Goal: Task Accomplishment & Management: Complete application form

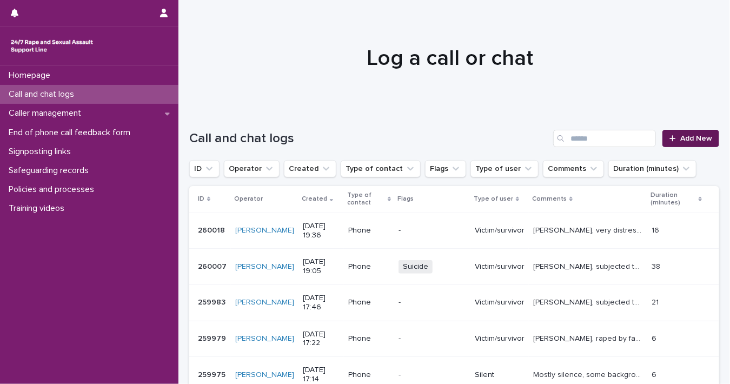
click at [681, 135] on span "Add New" at bounding box center [697, 139] width 32 height 8
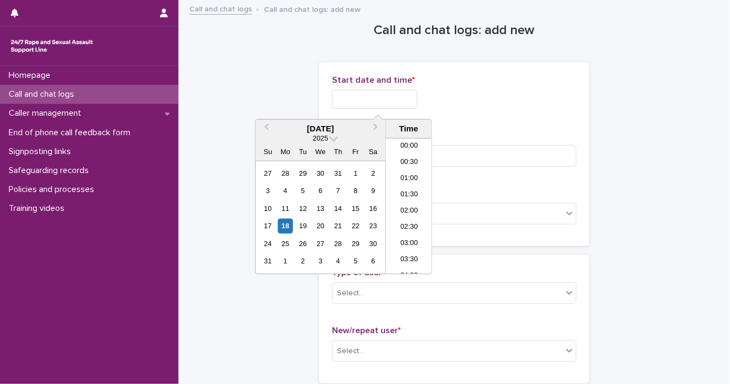
click at [400, 98] on input "text" at bounding box center [374, 99] width 85 height 19
click at [283, 225] on div "18" at bounding box center [285, 226] width 15 height 15
drag, startPoint x: 370, startPoint y: 101, endPoint x: 434, endPoint y: 102, distance: 63.8
click at [434, 102] on div "**********" at bounding box center [454, 99] width 245 height 19
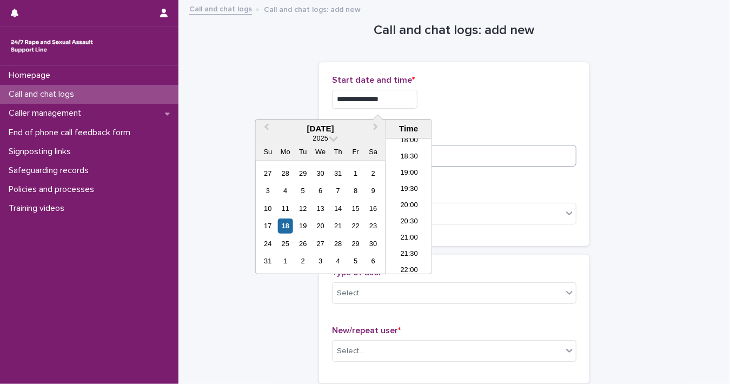
type input "**********"
click at [507, 159] on input at bounding box center [454, 156] width 245 height 22
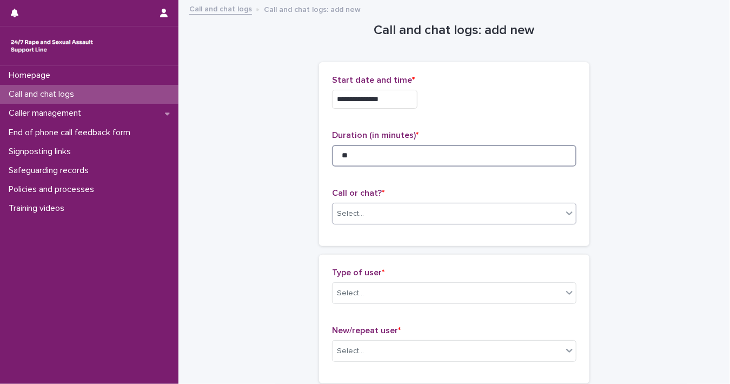
type input "**"
click at [550, 213] on div "Select..." at bounding box center [448, 214] width 230 height 18
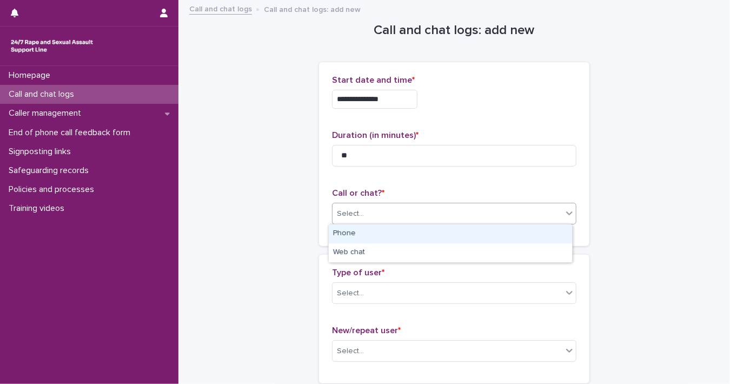
click at [527, 239] on div "Phone" at bounding box center [450, 234] width 243 height 19
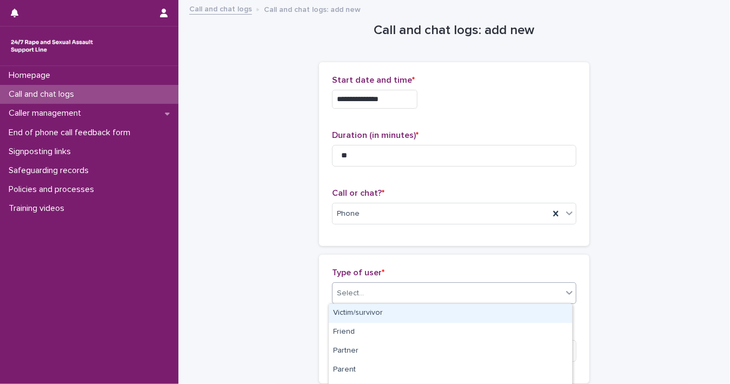
click at [564, 293] on icon at bounding box center [569, 292] width 11 height 11
click at [540, 314] on div "Victim/survivor" at bounding box center [450, 313] width 243 height 19
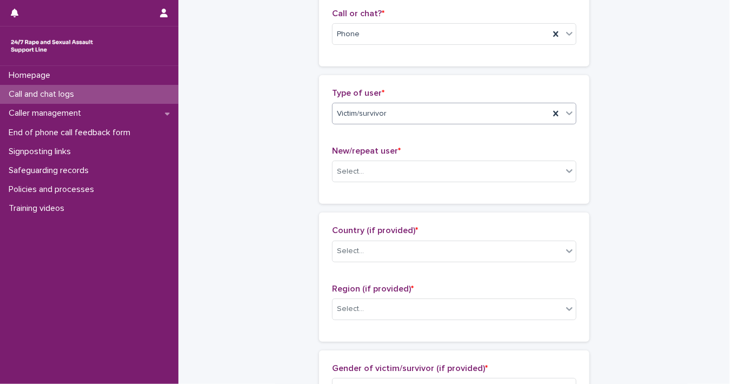
scroll to position [187, 0]
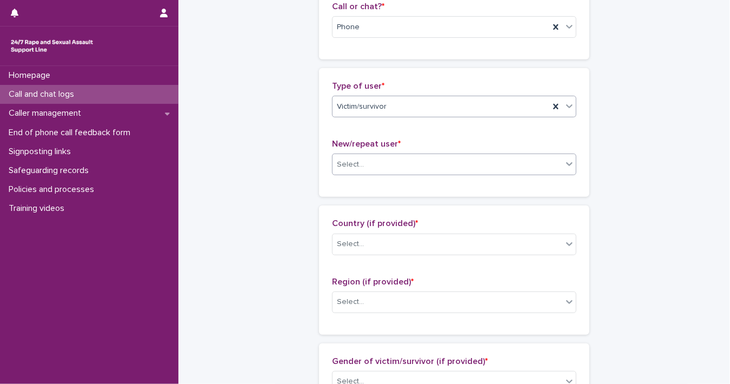
click at [563, 163] on div at bounding box center [569, 163] width 13 height 19
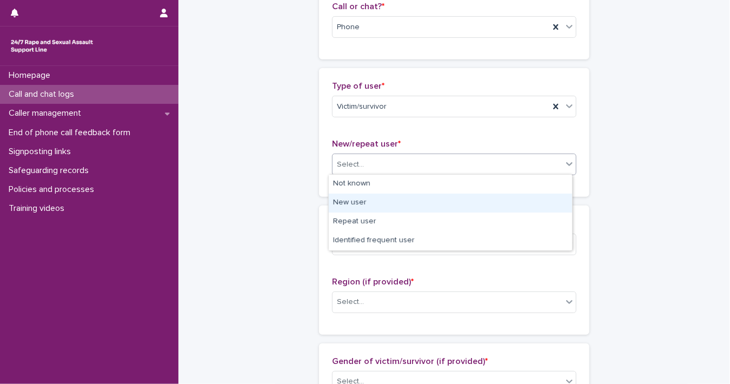
click at [528, 200] on div "New user" at bounding box center [450, 203] width 243 height 19
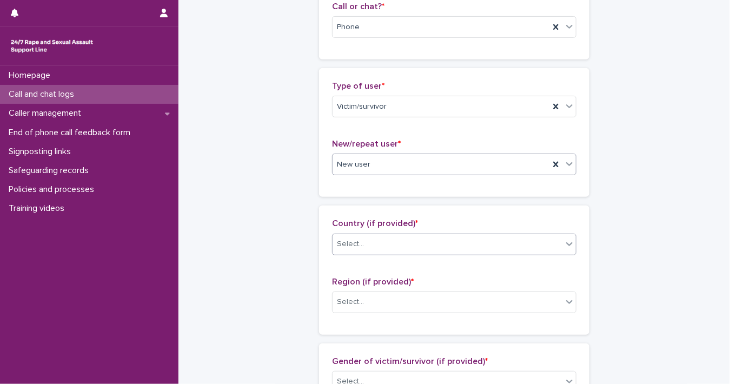
click at [569, 247] on icon at bounding box center [569, 244] width 11 height 11
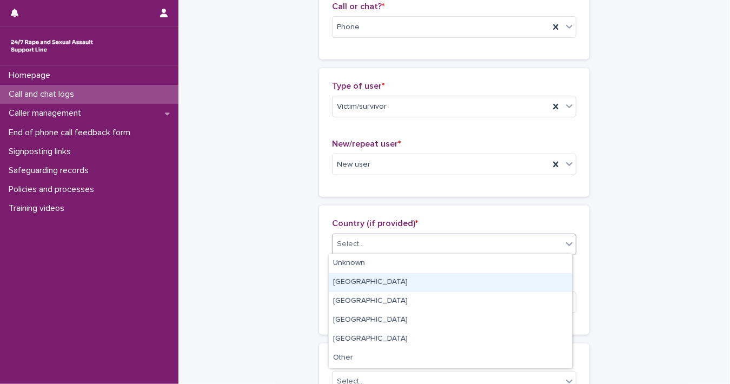
click at [554, 274] on div "[GEOGRAPHIC_DATA]" at bounding box center [450, 282] width 243 height 19
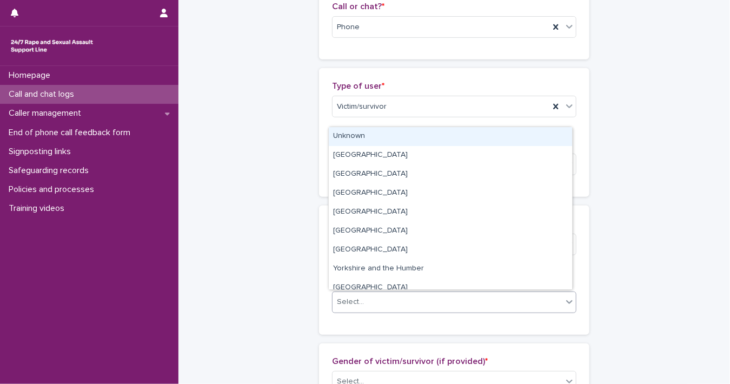
click at [567, 304] on icon at bounding box center [569, 301] width 11 height 11
click at [480, 135] on div "Unknown" at bounding box center [450, 136] width 243 height 19
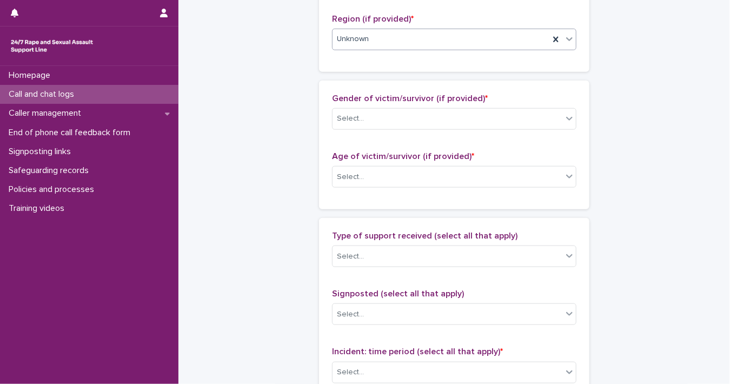
scroll to position [454, 0]
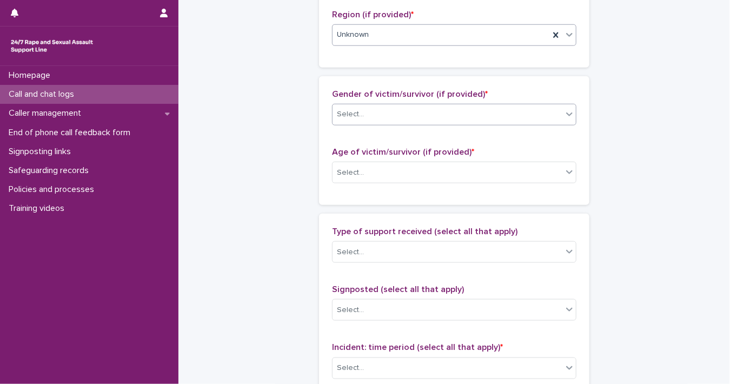
click at [557, 114] on div "Select..." at bounding box center [448, 114] width 230 height 18
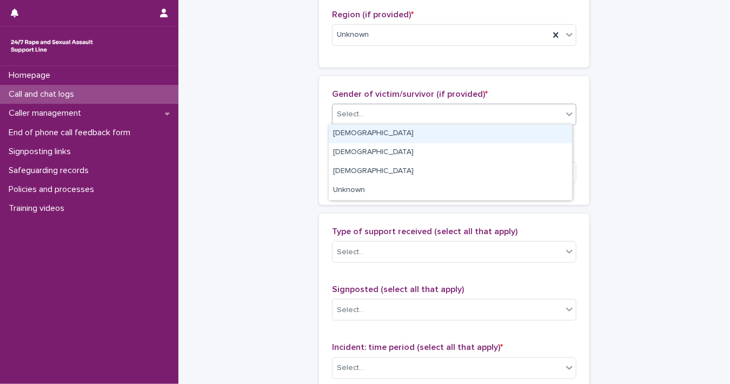
click at [547, 131] on div "[DEMOGRAPHIC_DATA]" at bounding box center [450, 133] width 243 height 19
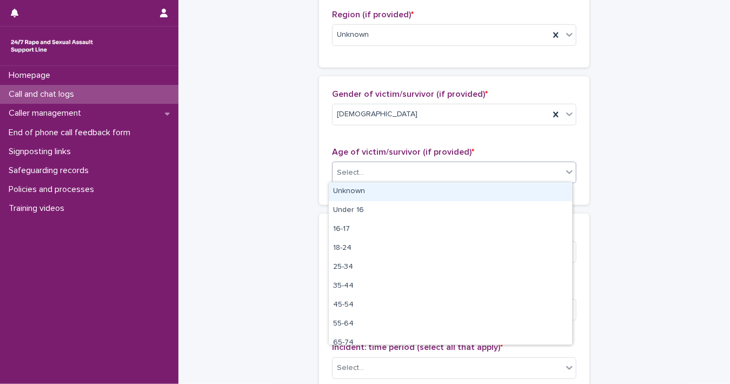
click at [565, 174] on icon at bounding box center [569, 172] width 11 height 11
click at [557, 190] on div "Unknown" at bounding box center [450, 191] width 243 height 19
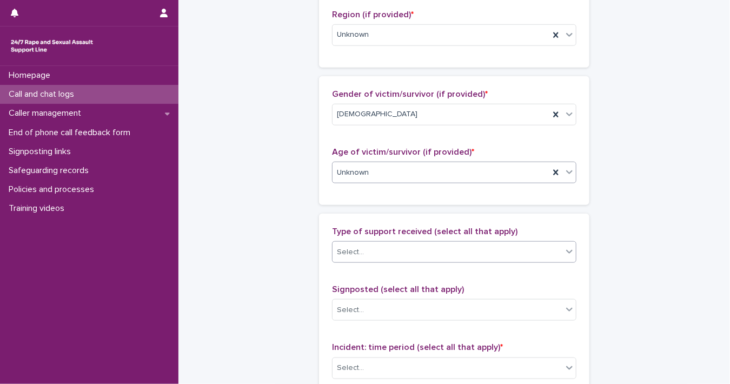
click at [564, 250] on icon at bounding box center [569, 251] width 11 height 11
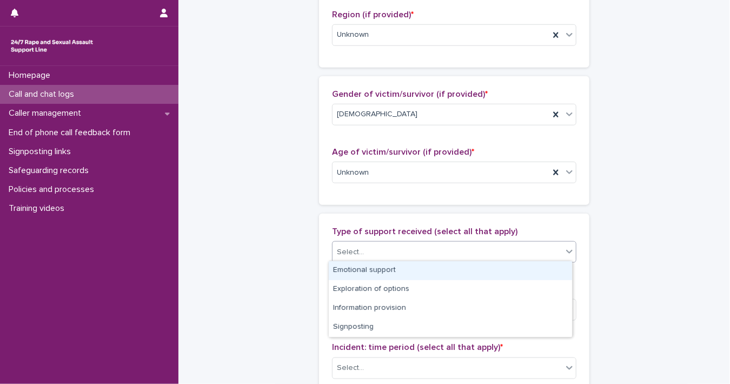
click at [551, 265] on div "Emotional support" at bounding box center [450, 270] width 243 height 19
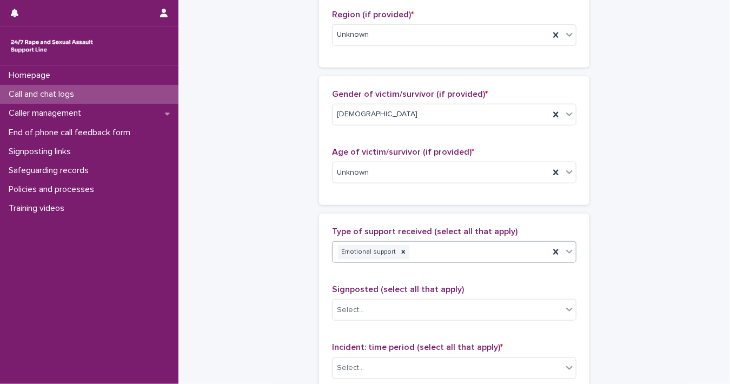
click at [570, 250] on icon at bounding box center [569, 251] width 11 height 11
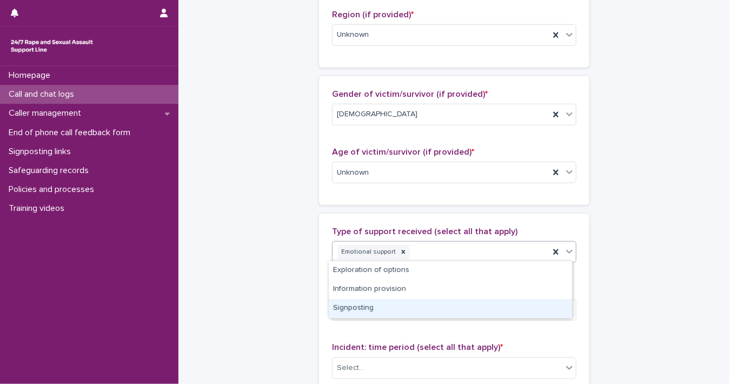
click at [541, 305] on div "Signposting" at bounding box center [450, 308] width 243 height 19
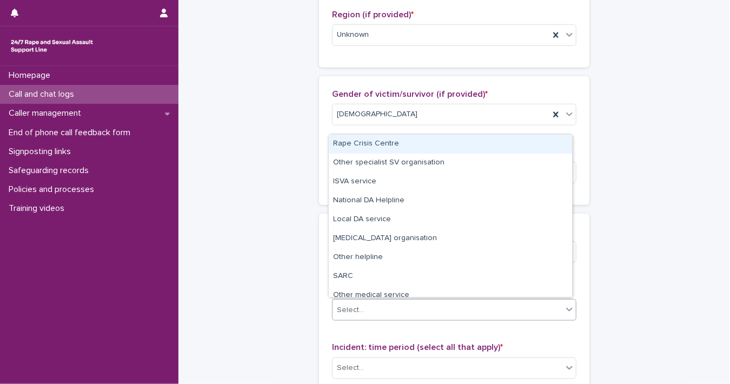
click at [558, 311] on div "Select..." at bounding box center [448, 310] width 230 height 18
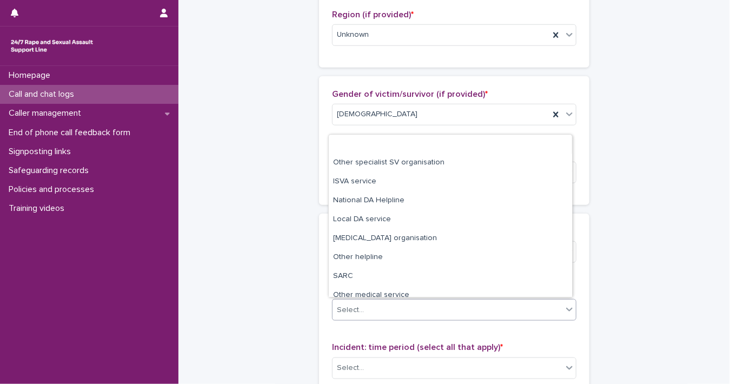
scroll to position [65, 0]
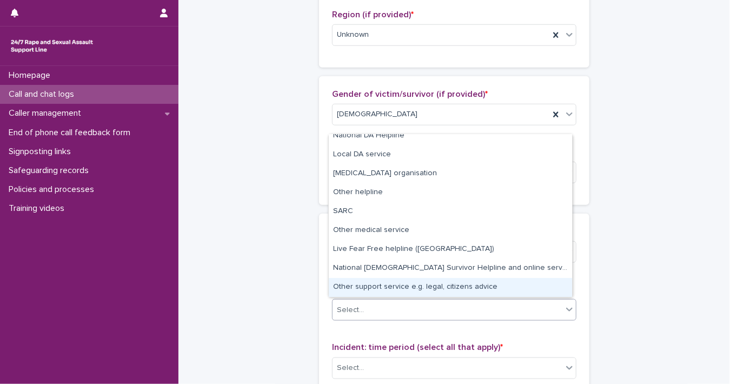
click at [536, 282] on div "Other support service e.g. legal, citizens advice" at bounding box center [450, 287] width 243 height 19
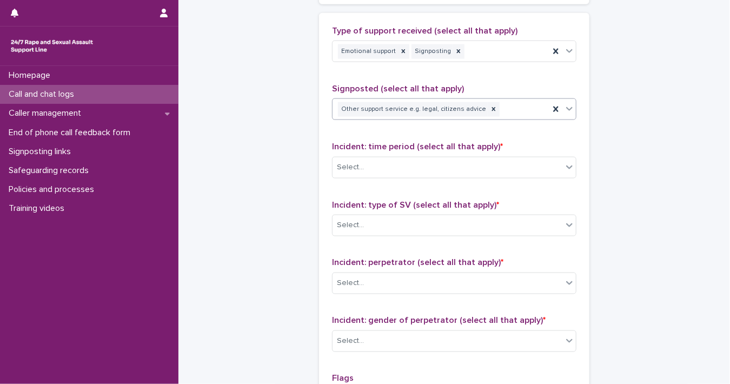
scroll to position [708, 0]
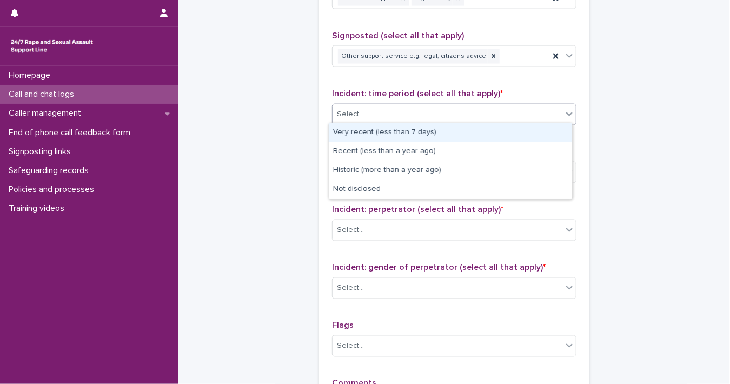
click at [567, 114] on icon at bounding box center [569, 114] width 11 height 11
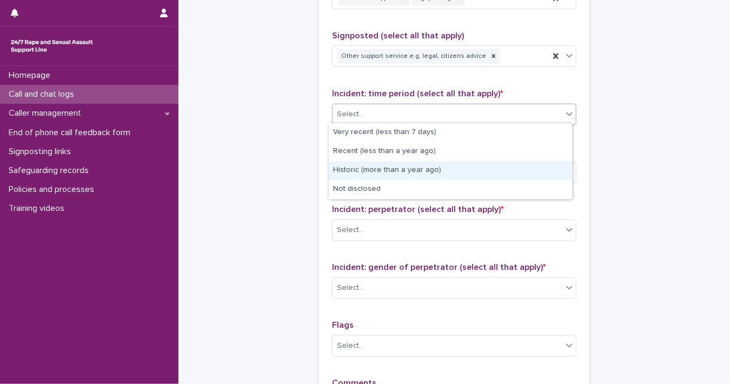
click at [553, 167] on div "Historic (more than a year ago)" at bounding box center [450, 170] width 243 height 19
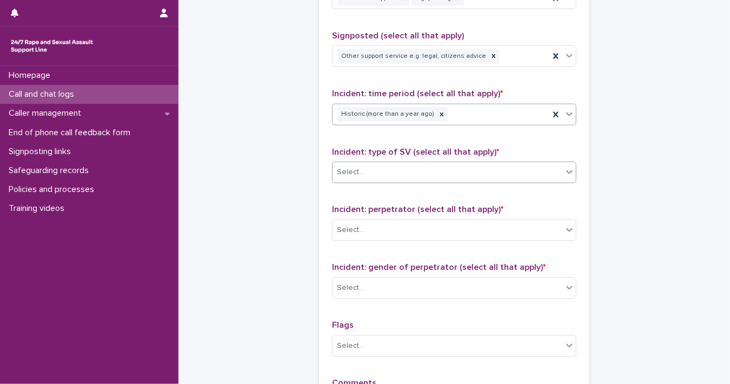
click at [564, 173] on icon at bounding box center [569, 172] width 11 height 11
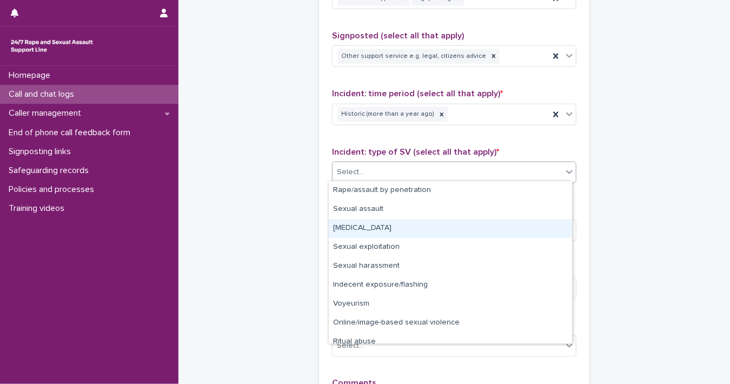
click at [547, 223] on div "[MEDICAL_DATA]" at bounding box center [450, 228] width 243 height 19
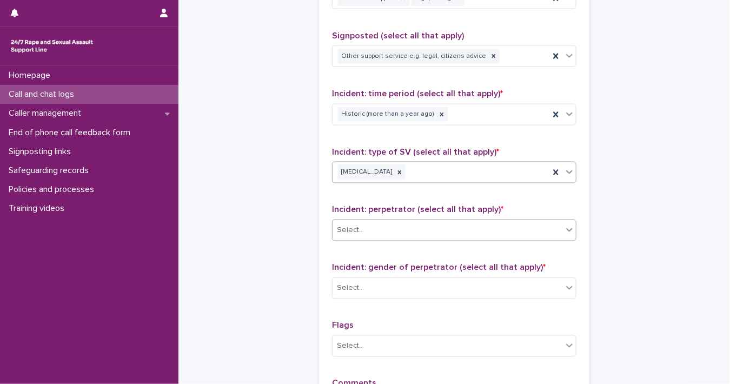
click at [563, 230] on span at bounding box center [563, 231] width 1 height 12
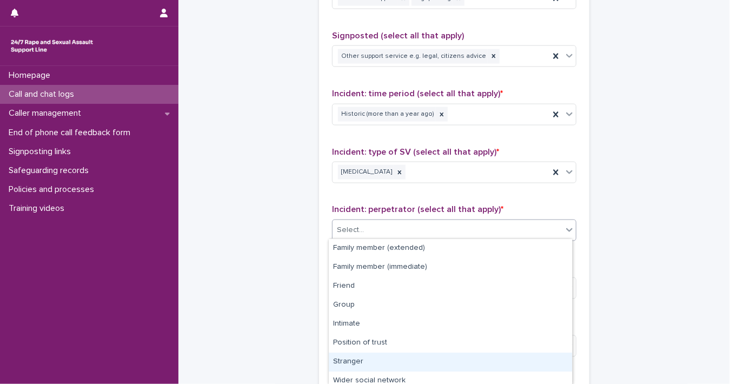
click at [547, 356] on div "Stranger" at bounding box center [450, 362] width 243 height 19
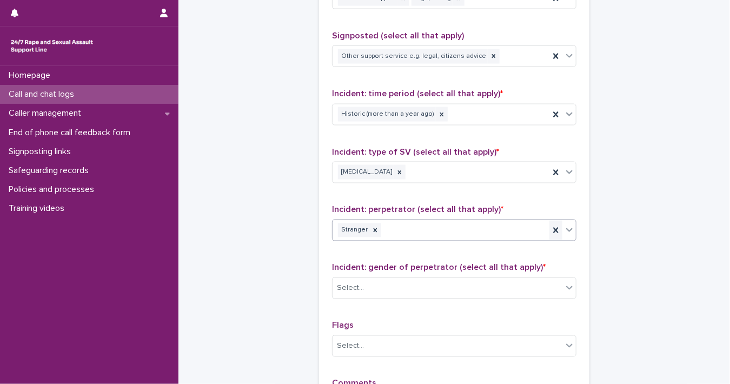
click at [553, 228] on icon at bounding box center [555, 230] width 5 height 5
click at [566, 227] on icon at bounding box center [569, 230] width 11 height 11
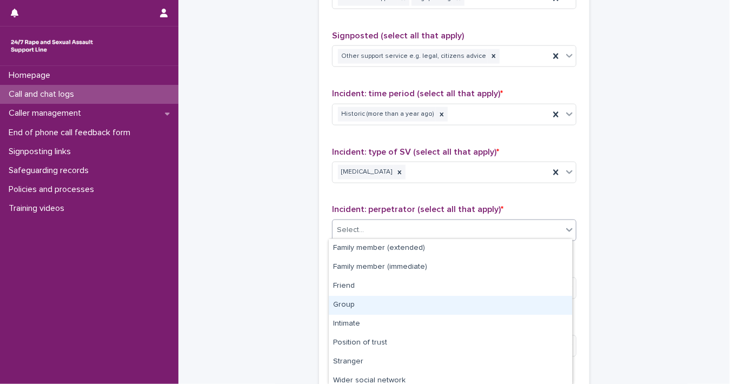
click at [530, 302] on div "Group" at bounding box center [450, 305] width 243 height 19
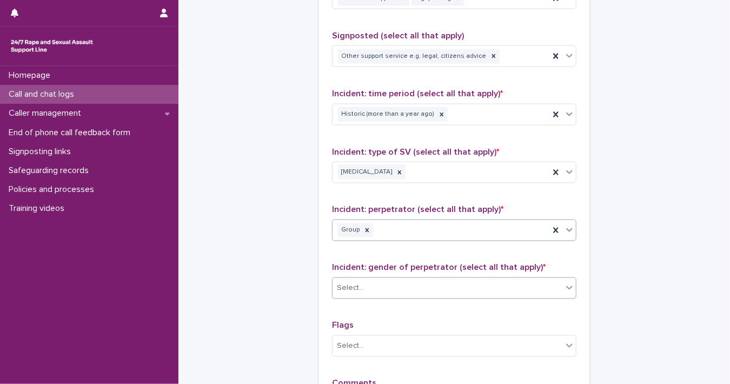
click at [564, 287] on icon at bounding box center [569, 287] width 11 height 11
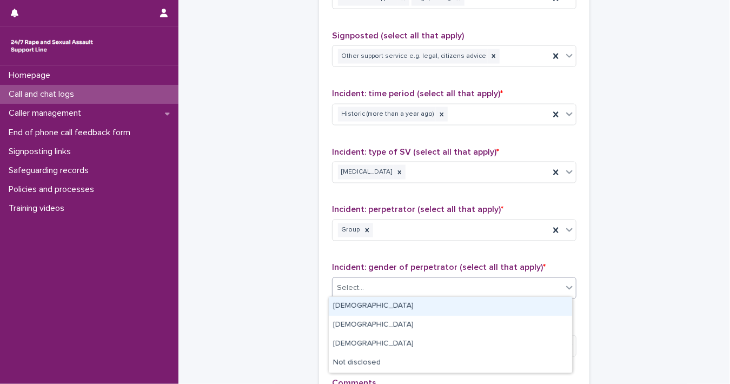
click at [532, 305] on div "[DEMOGRAPHIC_DATA]" at bounding box center [450, 306] width 243 height 19
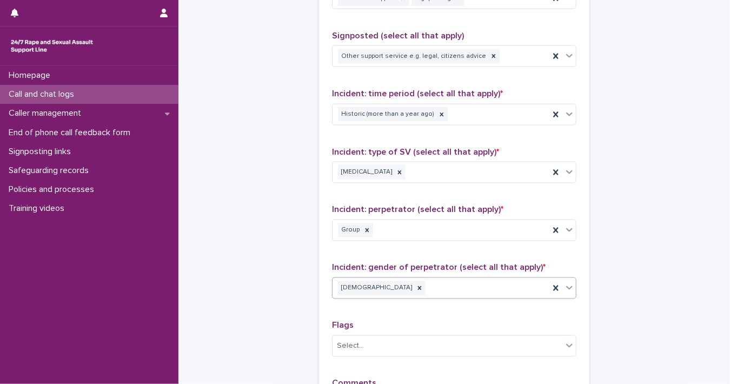
scroll to position [869, 0]
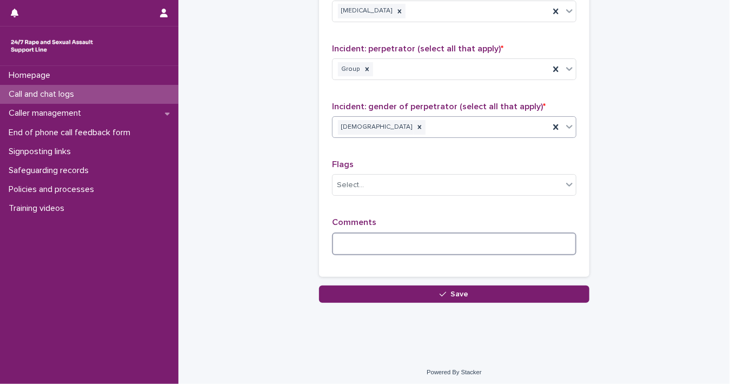
click at [461, 238] on textarea at bounding box center [454, 244] width 245 height 23
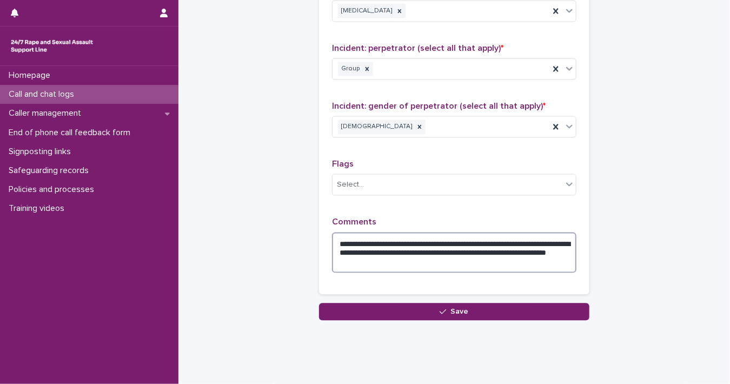
click at [392, 254] on textarea "**********" at bounding box center [454, 253] width 245 height 41
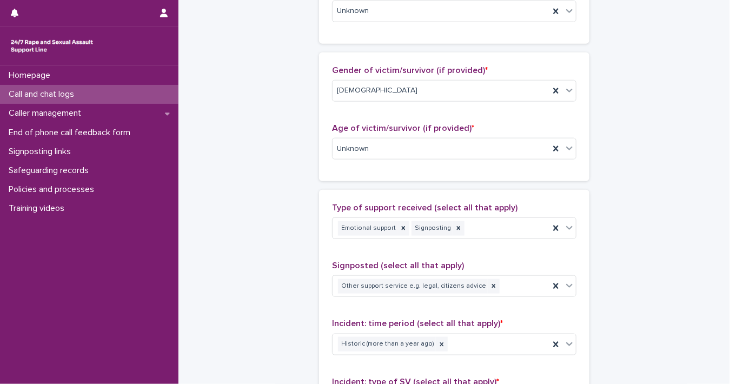
scroll to position [487, 0]
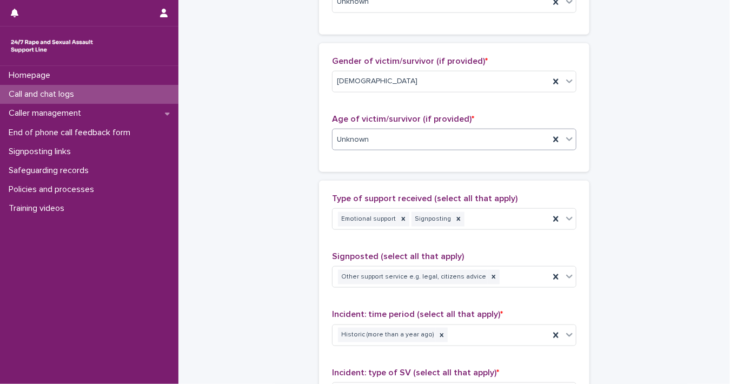
type textarea "**********"
click at [564, 135] on icon at bounding box center [569, 139] width 11 height 11
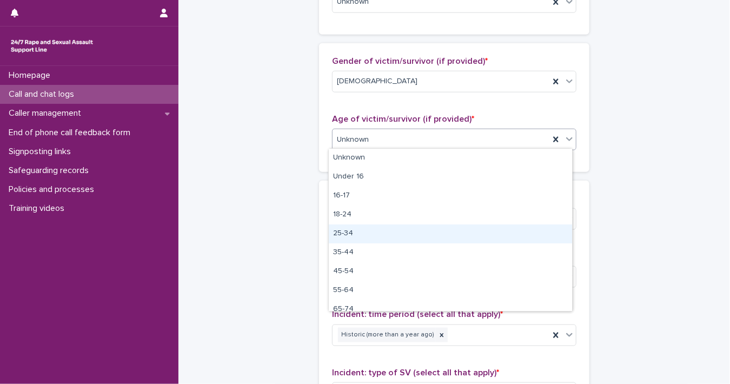
click at [526, 230] on div "25-34" at bounding box center [450, 234] width 243 height 19
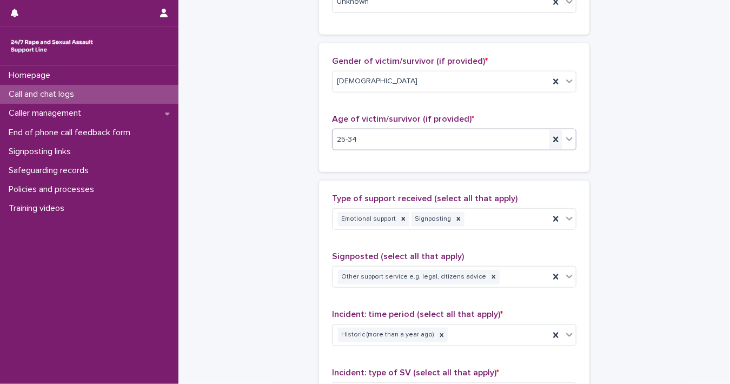
click at [554, 139] on icon at bounding box center [555, 139] width 5 height 5
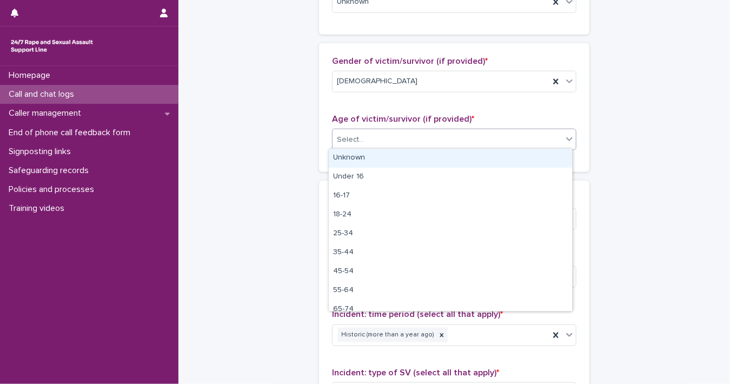
click at [564, 138] on icon at bounding box center [569, 139] width 11 height 11
click at [547, 155] on div "Unknown" at bounding box center [450, 158] width 243 height 19
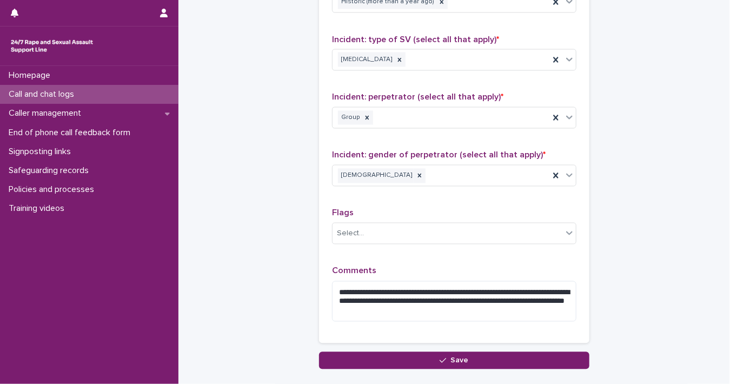
scroll to position [887, 0]
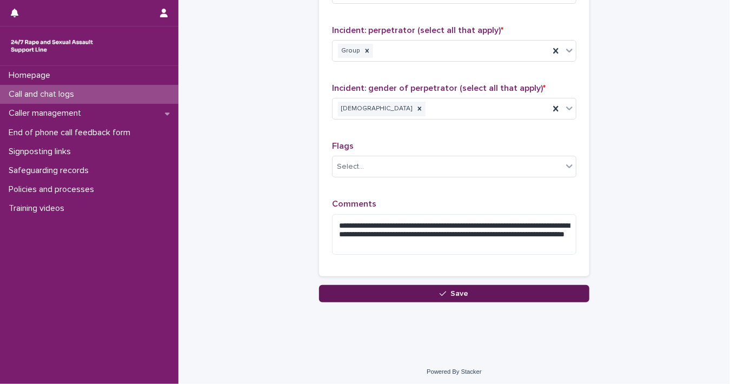
click at [489, 288] on button "Save" at bounding box center [454, 293] width 271 height 17
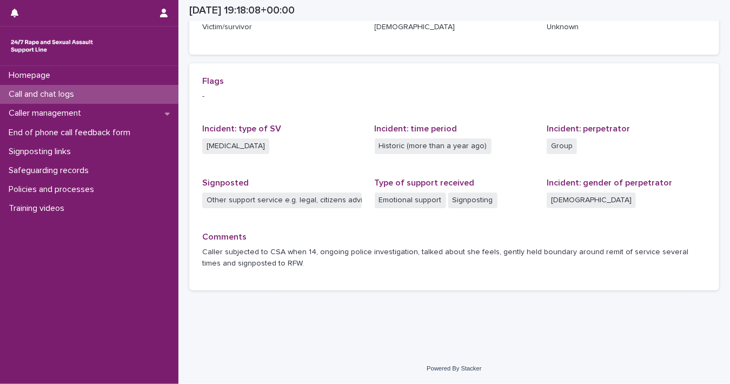
scroll to position [201, 0]
